Goal: Task Accomplishment & Management: Use online tool/utility

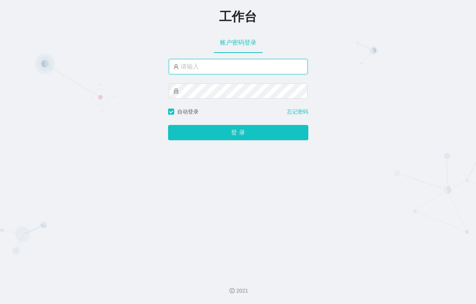
click at [214, 65] on input "text" at bounding box center [238, 66] width 139 height 15
type input "a"
type input "admin"
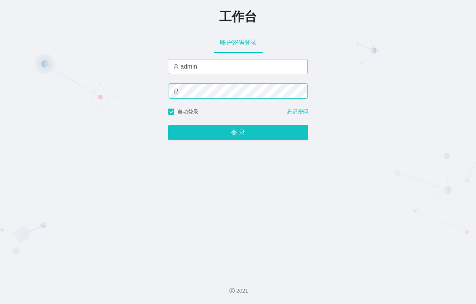
click at [168, 125] on button "登 录" at bounding box center [238, 132] width 140 height 15
click at [156, 96] on div "工作台 账户密码登录 admin 自动登录 忘记密码 登 录" at bounding box center [238, 134] width 476 height 269
click at [168, 125] on button "登 录" at bounding box center [238, 132] width 140 height 15
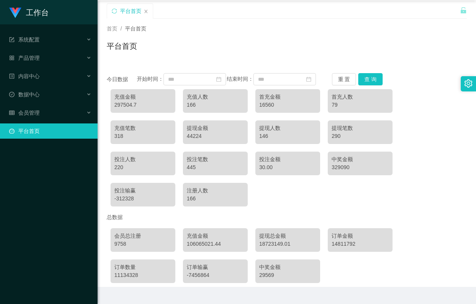
scroll to position [50, 0]
